Goal: Information Seeking & Learning: Learn about a topic

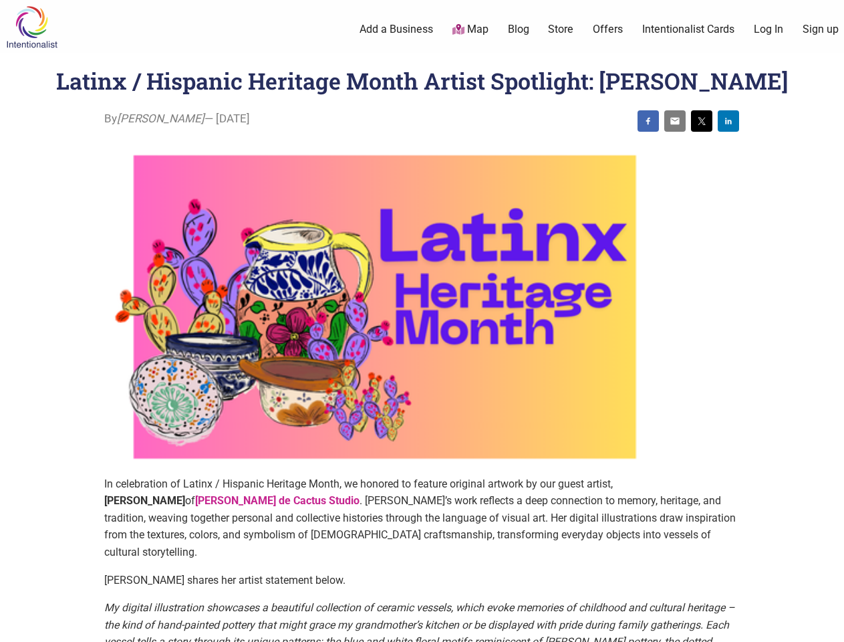
click at [422, 321] on img at bounding box center [384, 306] width 561 height 337
click at [648, 121] on img at bounding box center [648, 121] width 11 height 11
click at [675, 121] on img at bounding box center [675, 121] width 11 height 11
click at [702, 121] on img at bounding box center [701, 121] width 11 height 11
click at [728, 121] on img at bounding box center [728, 121] width 11 height 11
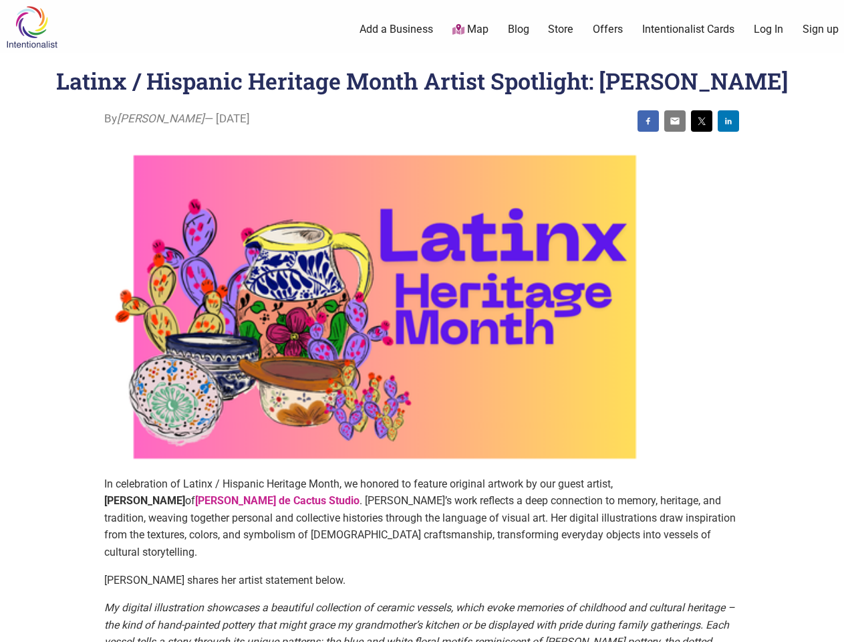
click at [829, 626] on icon at bounding box center [829, 625] width 15 height 17
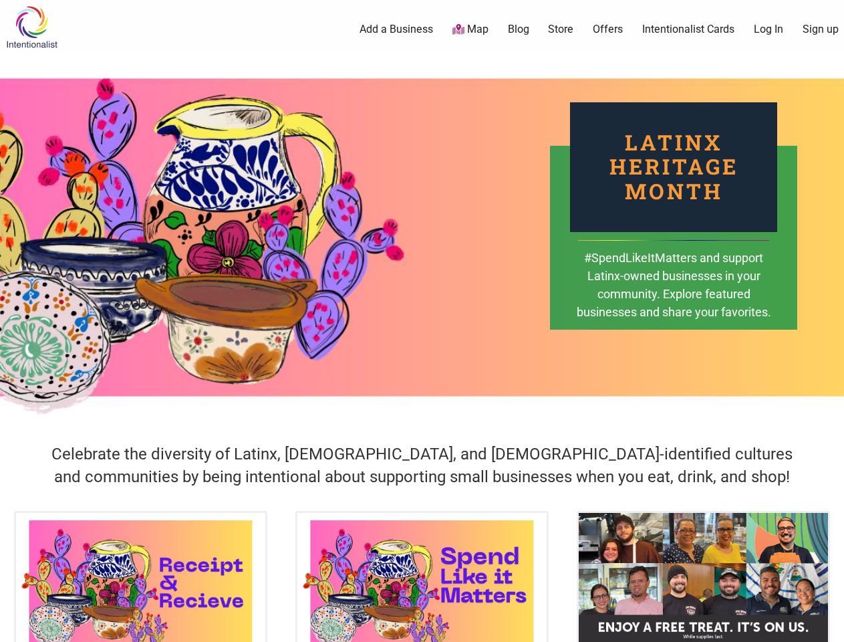
click at [422, 321] on div "Latinx Heritage Month #SpendLikeItMatters and support Latinx-owned businesses i…" at bounding box center [422, 237] width 844 height 368
click at [829, 626] on icon at bounding box center [829, 625] width 15 height 17
